Goal: Go to known website: Access a specific website the user already knows

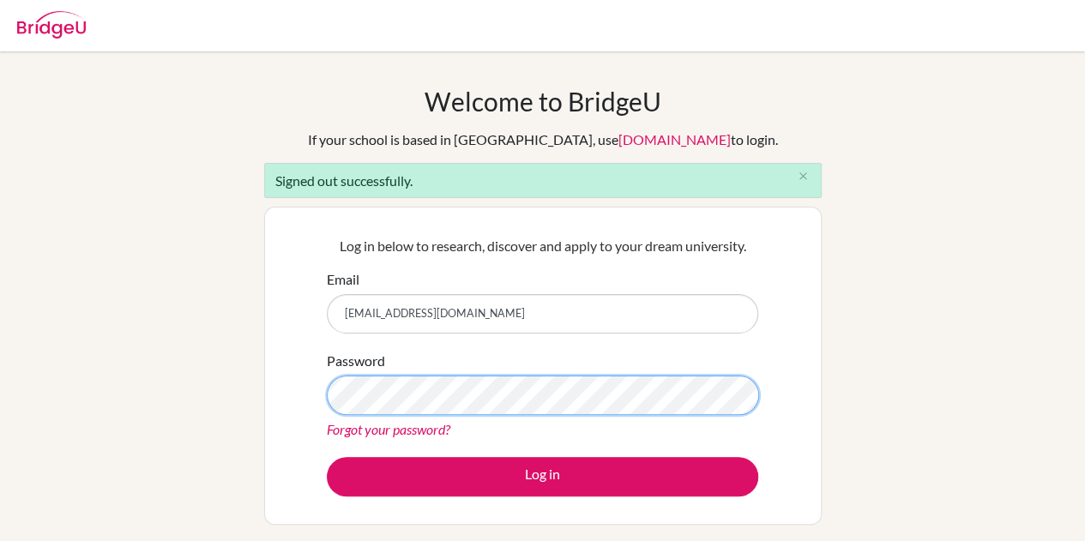
click at [327, 457] on button "Log in" at bounding box center [542, 476] width 431 height 39
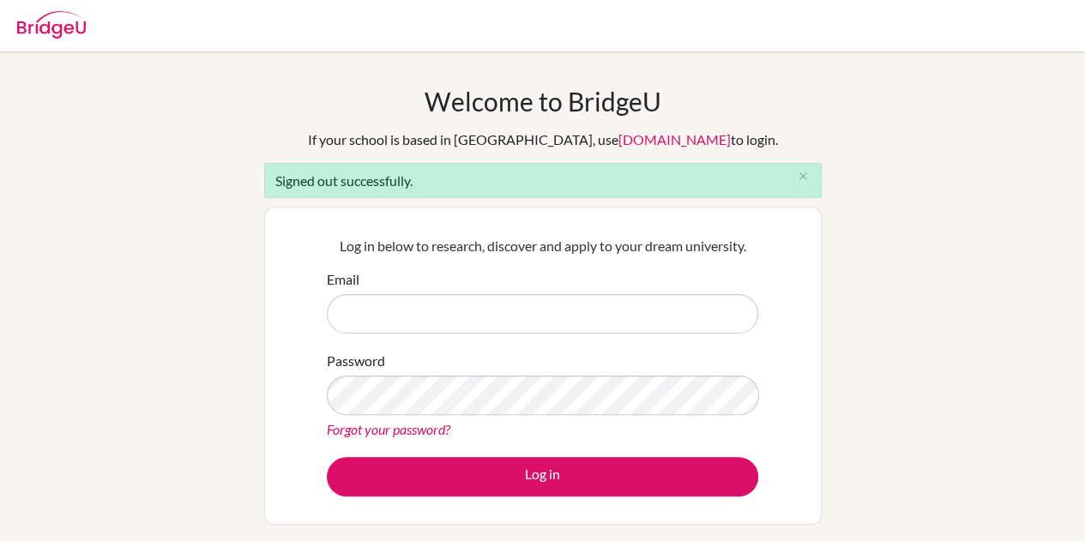
click at [72, 27] on img at bounding box center [51, 24] width 69 height 27
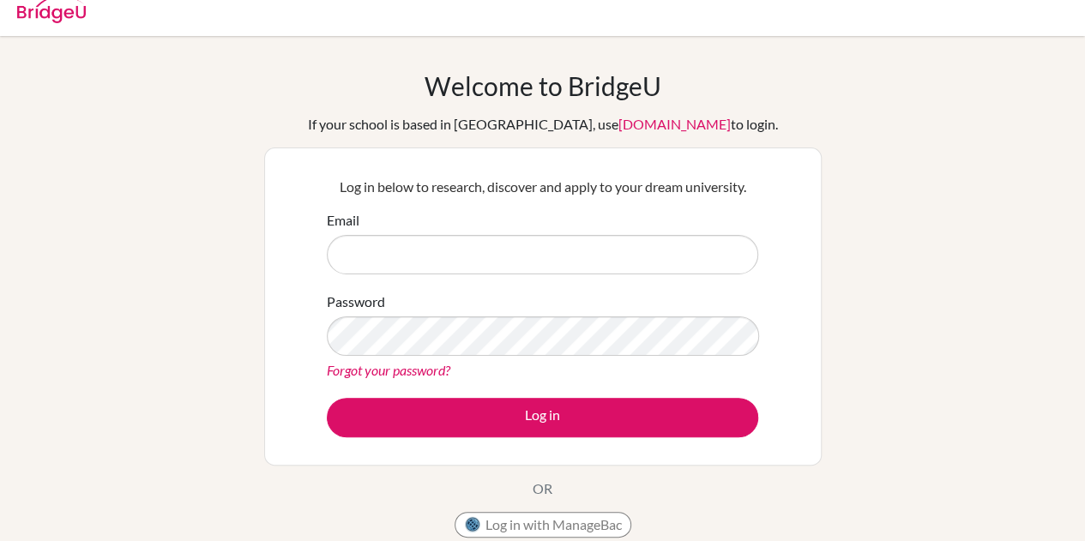
scroll to position [16, 0]
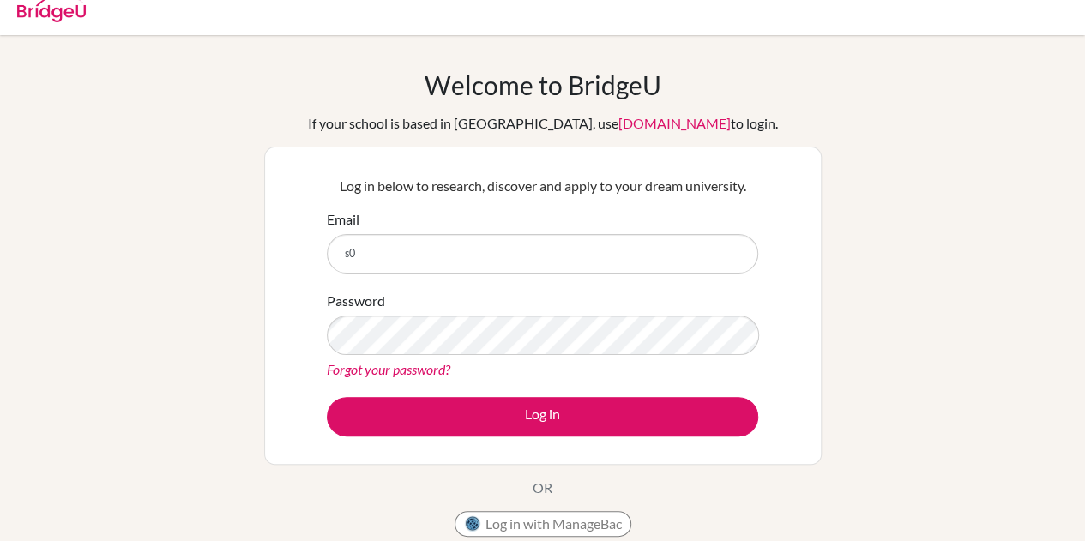
type input "[EMAIL_ADDRESS][DOMAIN_NAME]"
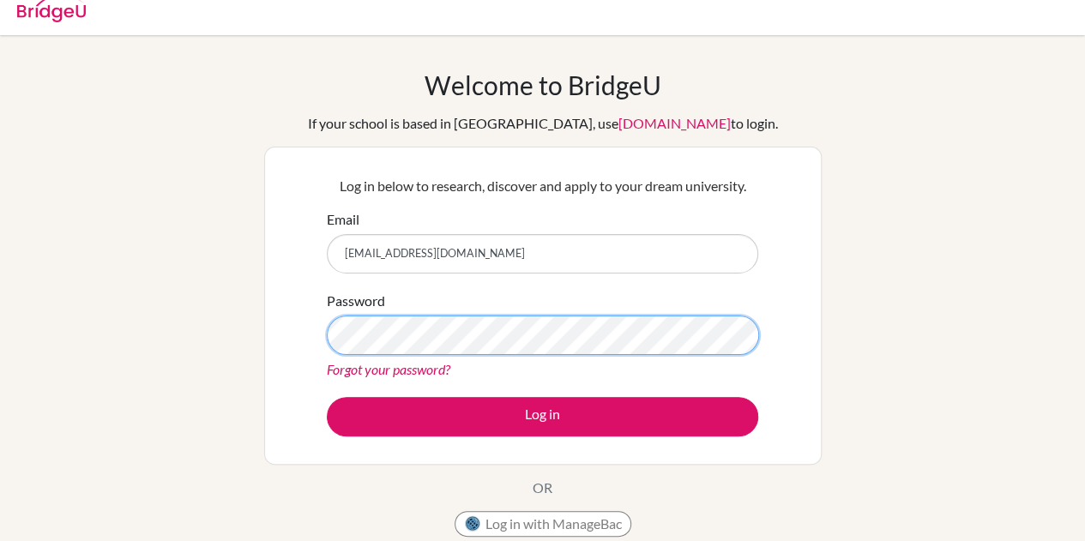
click at [327, 397] on button "Log in" at bounding box center [542, 416] width 431 height 39
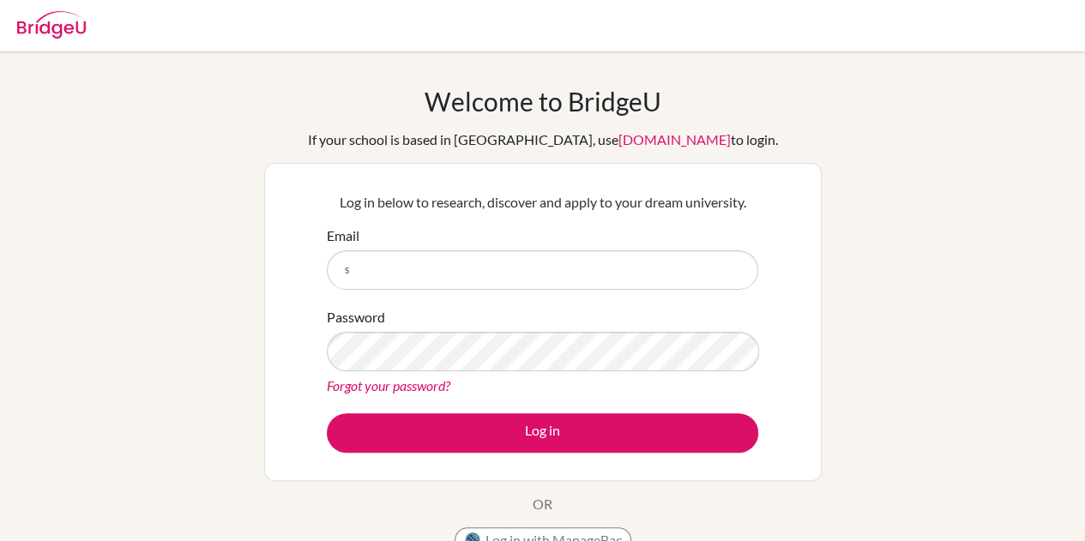
type input "[EMAIL_ADDRESS][DOMAIN_NAME]"
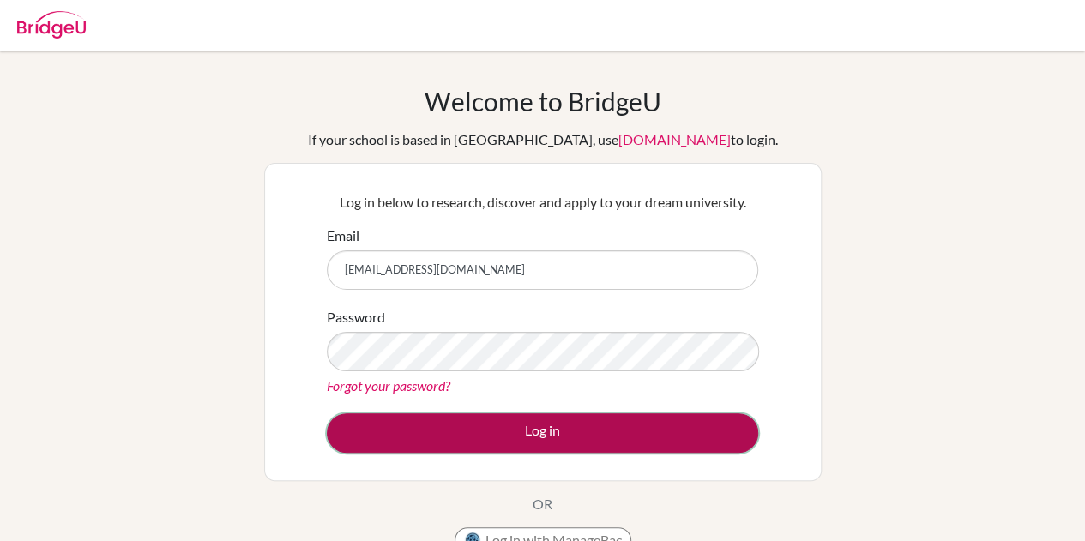
click at [434, 413] on button "Log in" at bounding box center [542, 432] width 431 height 39
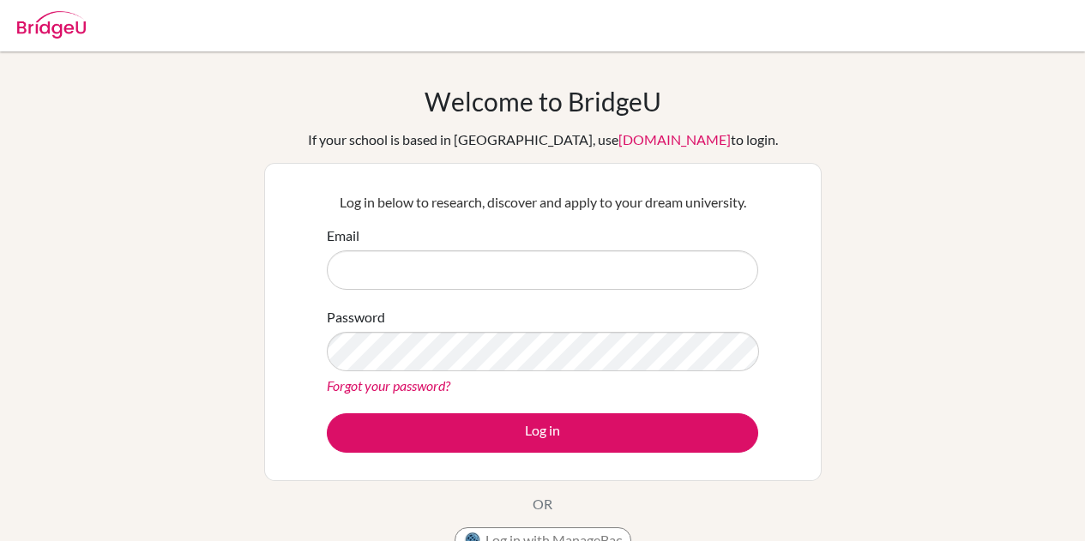
scroll to position [279, 0]
click at [51, 16] on img at bounding box center [51, 24] width 69 height 27
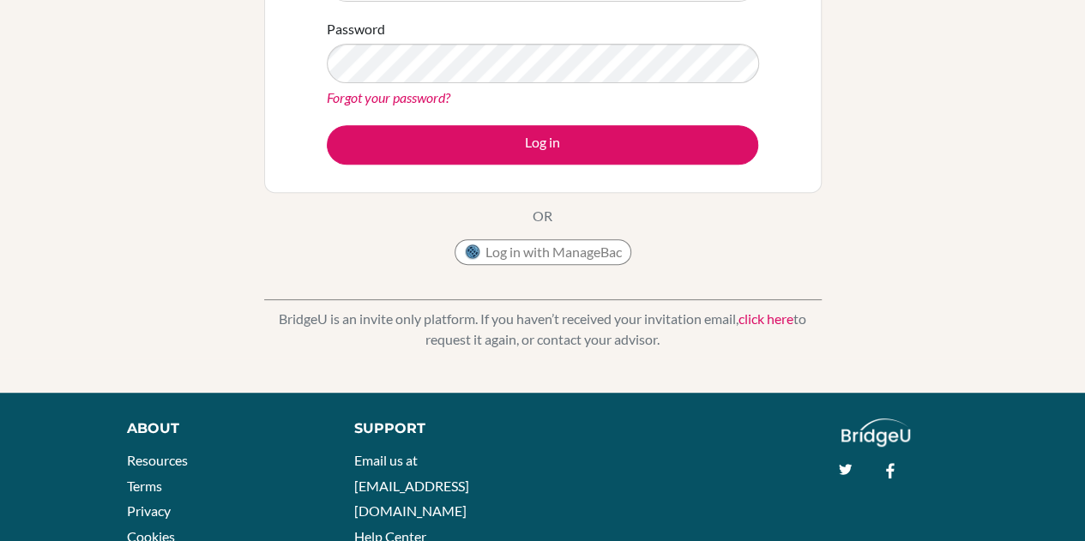
scroll to position [291, 0]
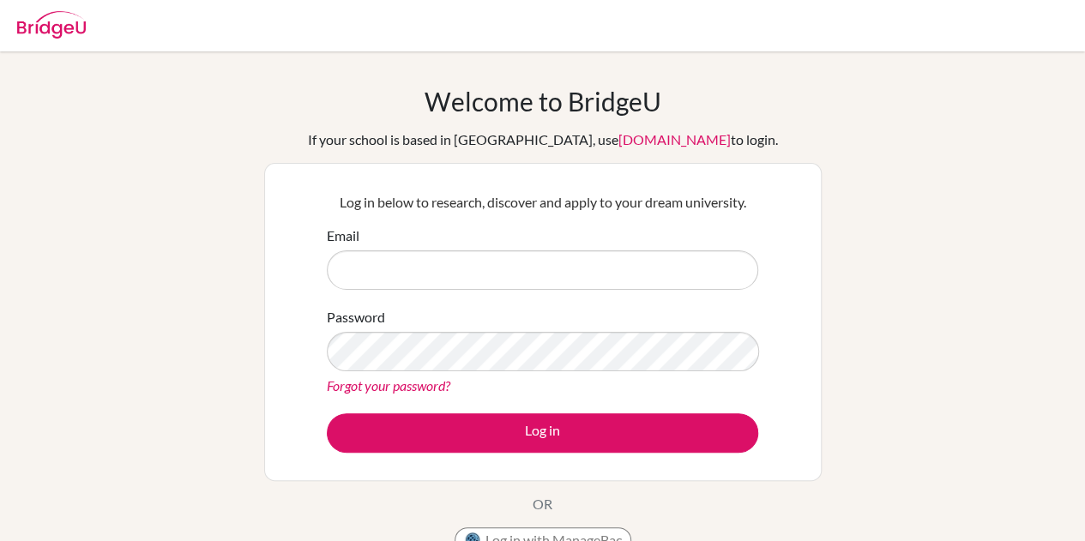
click at [46, 31] on img at bounding box center [51, 24] width 69 height 27
click at [75, 19] on img at bounding box center [51, 24] width 69 height 27
type input "[EMAIL_ADDRESS][DOMAIN_NAME]"
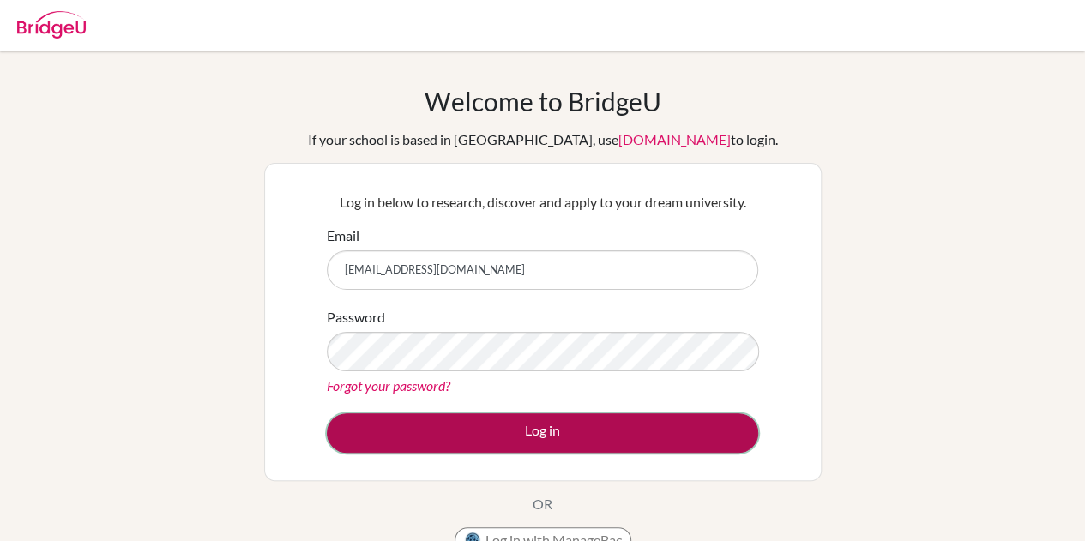
click at [534, 414] on button "Log in" at bounding box center [542, 432] width 431 height 39
